Goal: Find specific page/section: Find specific page/section

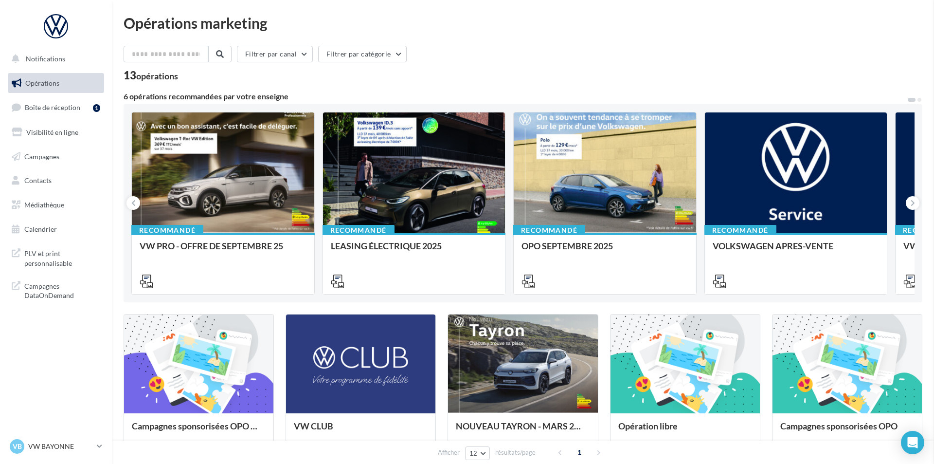
click at [54, 444] on p "VW BAYONNE" at bounding box center [60, 446] width 65 height 10
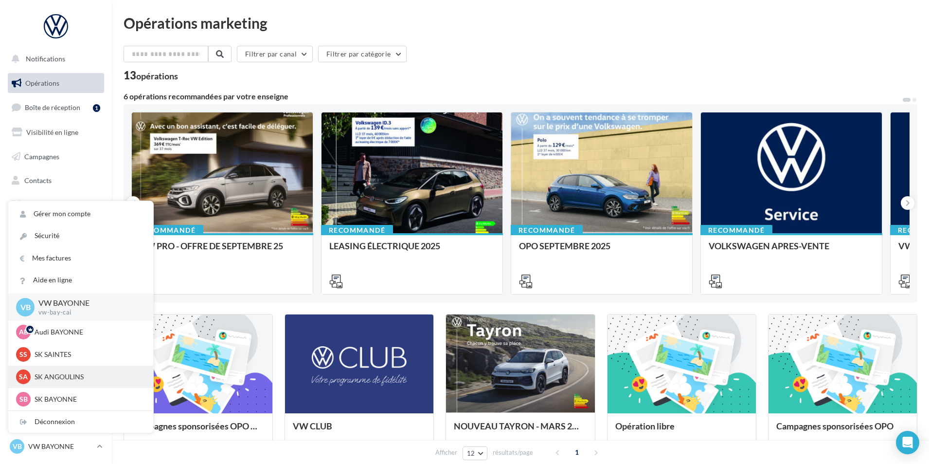
scroll to position [49, 0]
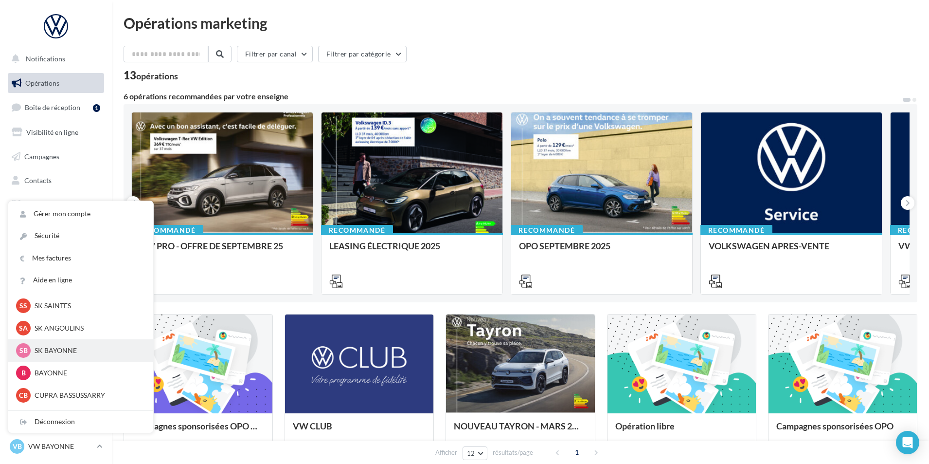
click at [81, 349] on p "SK BAYONNE" at bounding box center [88, 350] width 107 height 10
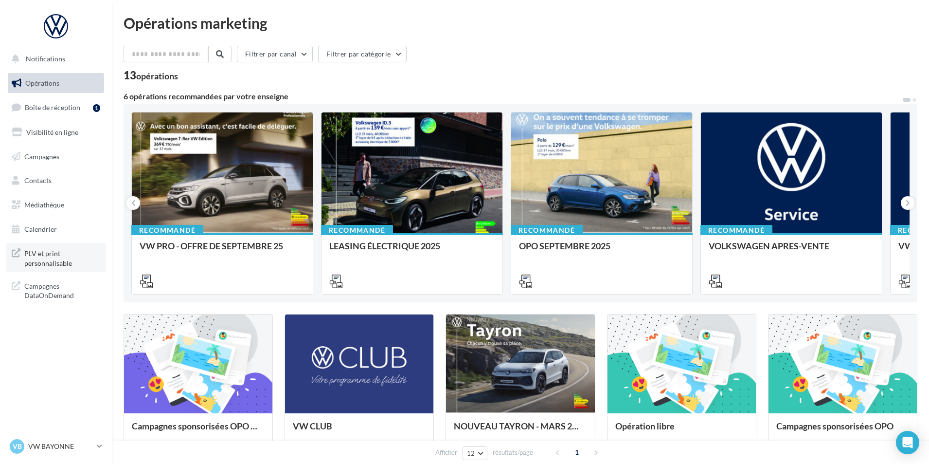
click at [55, 253] on span "PLV et print personnalisable" at bounding box center [62, 257] width 76 height 21
click at [67, 447] on p "VW BAYONNE" at bounding box center [60, 446] width 65 height 10
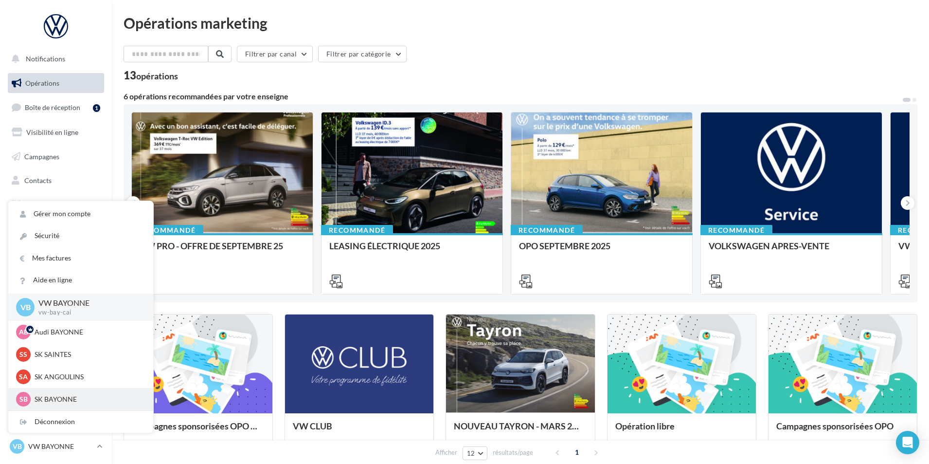
click at [58, 401] on p "SK BAYONNE" at bounding box center [88, 399] width 107 height 10
